Goal: Task Accomplishment & Management: Manage account settings

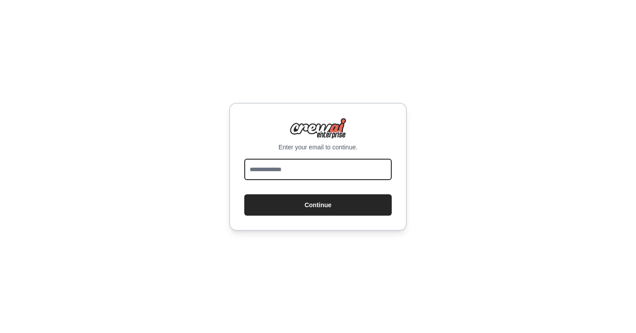
click at [298, 168] on input "email" at bounding box center [318, 169] width 148 height 21
click at [315, 170] on input "email" at bounding box center [318, 169] width 148 height 21
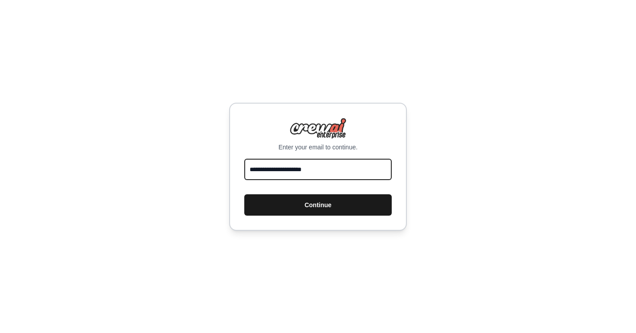
type input "**********"
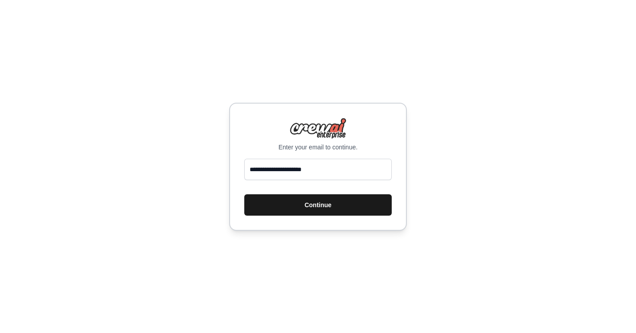
click at [325, 202] on button "Continue" at bounding box center [318, 204] width 148 height 21
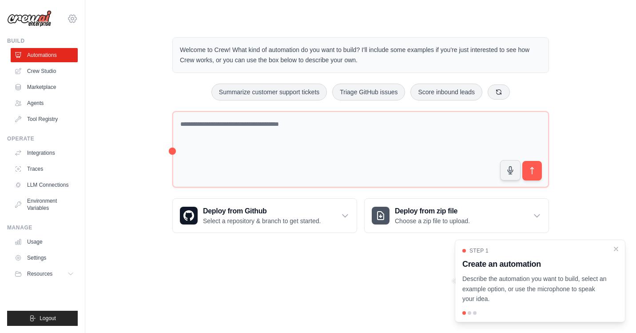
click at [72, 20] on icon at bounding box center [72, 18] width 11 height 11
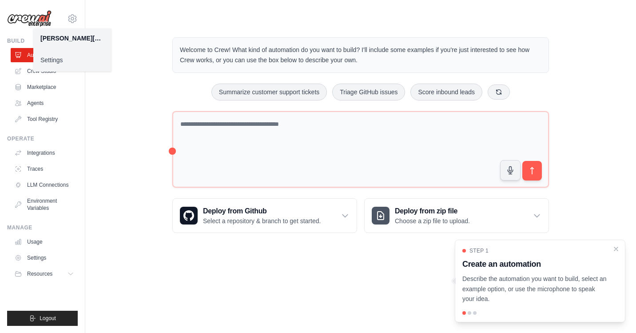
click at [27, 29] on div "[PERSON_NAME][EMAIL_ADDRESS][DOMAIN_NAME] Settings Build Automations Crew Studi…" at bounding box center [42, 166] width 85 height 333
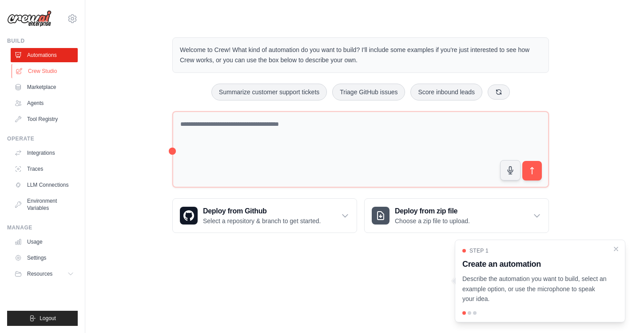
click at [40, 71] on link "Crew Studio" at bounding box center [45, 71] width 67 height 14
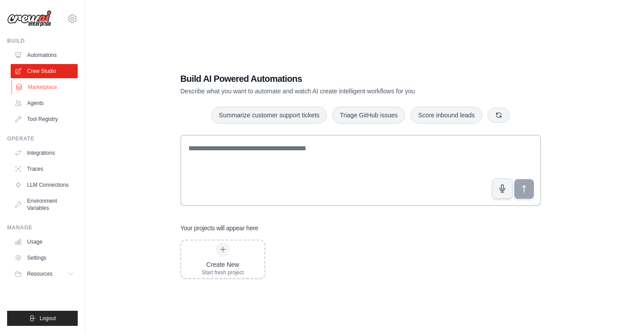
click at [43, 86] on link "Marketplace" at bounding box center [45, 87] width 67 height 14
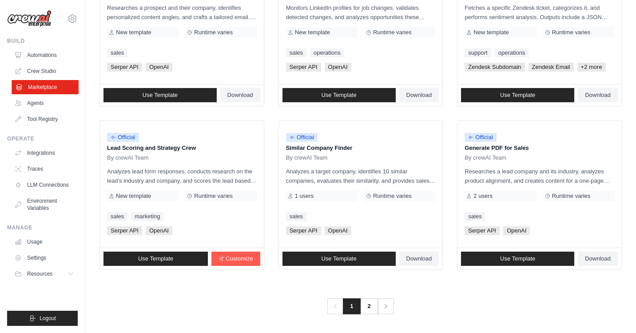
scroll to position [489, 0]
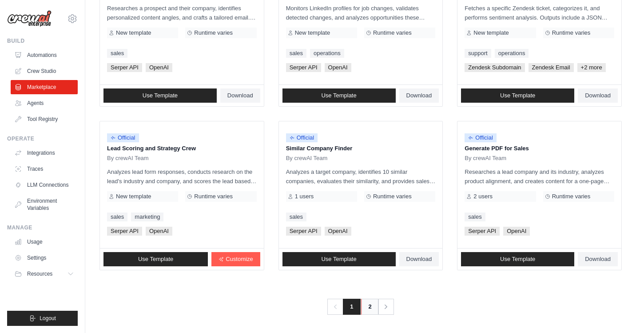
click at [370, 308] on link "2" at bounding box center [370, 307] width 18 height 16
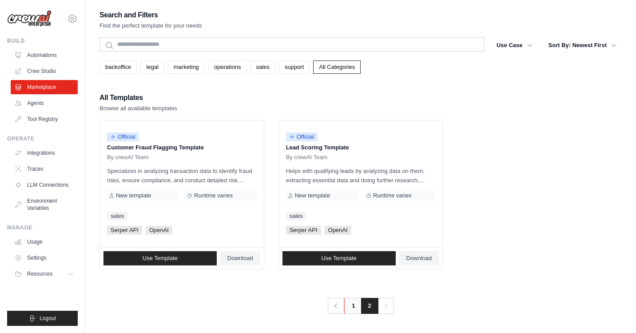
click at [352, 305] on link "1" at bounding box center [353, 306] width 18 height 16
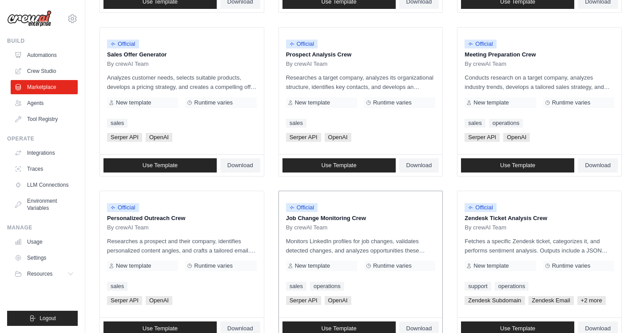
scroll to position [297, 0]
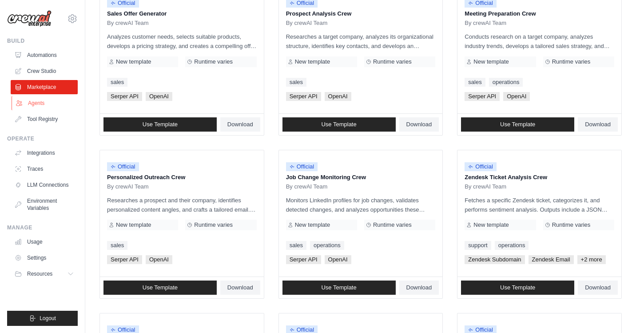
click at [44, 101] on link "Agents" at bounding box center [45, 103] width 67 height 14
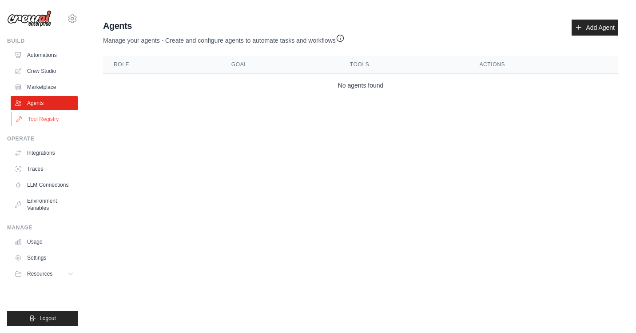
click at [48, 117] on link "Tool Registry" at bounding box center [45, 119] width 67 height 14
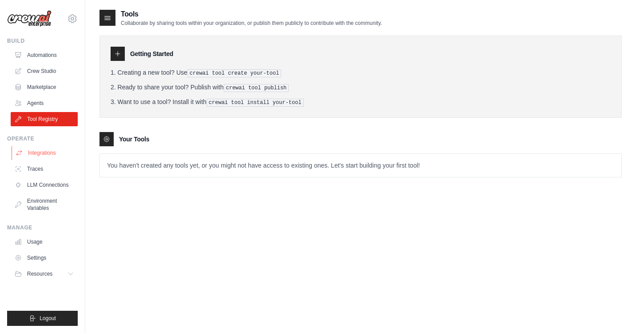
click at [45, 152] on link "Integrations" at bounding box center [45, 153] width 67 height 14
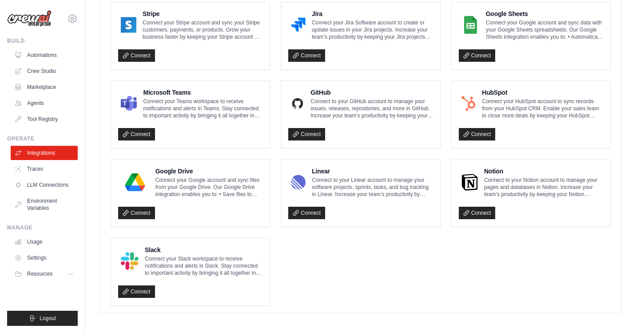
scroll to position [500, 0]
click at [40, 166] on link "Traces" at bounding box center [45, 169] width 67 height 14
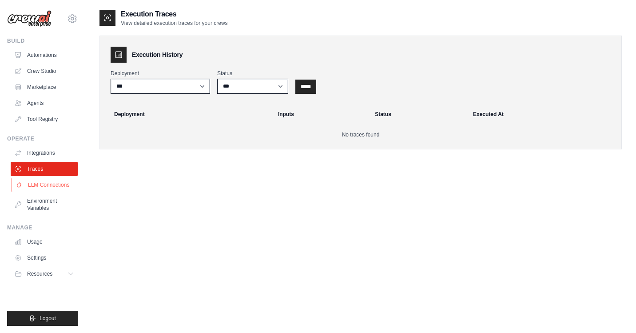
click at [49, 187] on link "LLM Connections" at bounding box center [45, 185] width 67 height 14
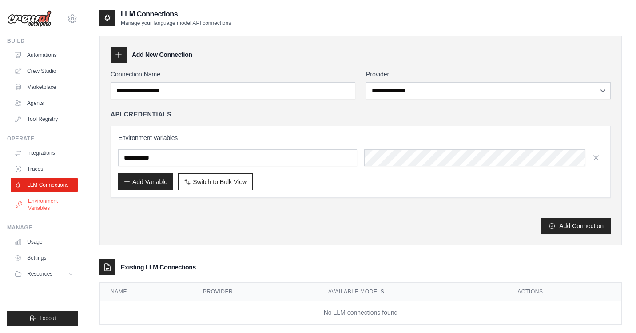
click at [48, 201] on link "Environment Variables" at bounding box center [45, 204] width 67 height 21
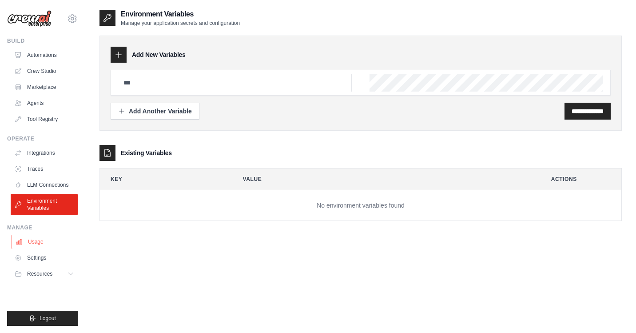
click at [40, 245] on link "Usage" at bounding box center [45, 242] width 67 height 14
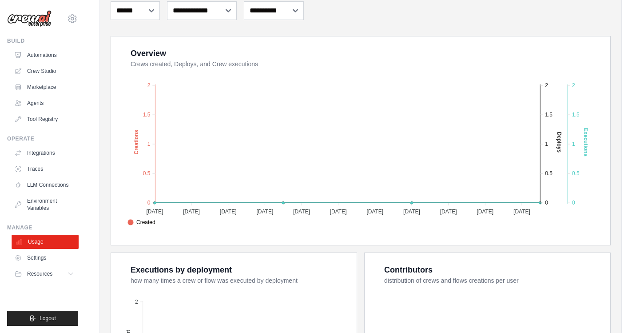
scroll to position [134, 0]
click at [40, 255] on link "Settings" at bounding box center [45, 258] width 67 height 14
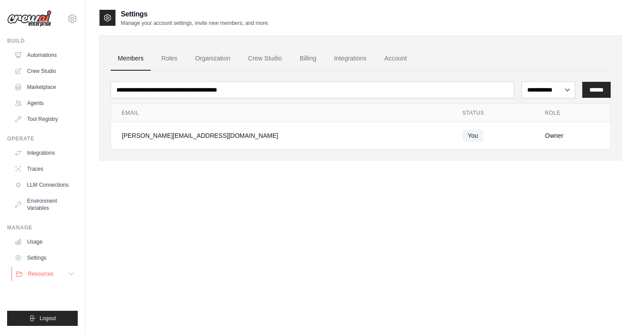
click at [42, 273] on span "Resources" at bounding box center [40, 273] width 25 height 7
click at [70, 21] on icon at bounding box center [72, 18] width 11 height 11
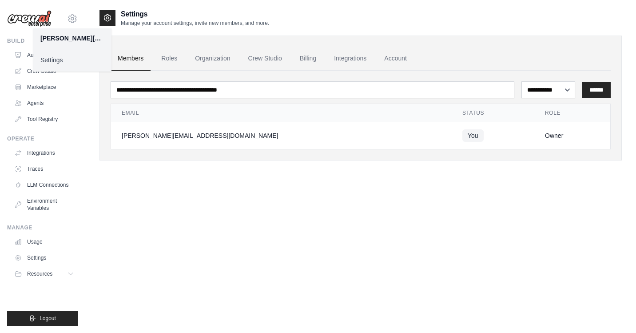
click at [45, 63] on link "Settings" at bounding box center [72, 60] width 78 height 16
click at [309, 54] on link "Billing" at bounding box center [308, 59] width 31 height 24
